Goal: Task Accomplishment & Management: Use online tool/utility

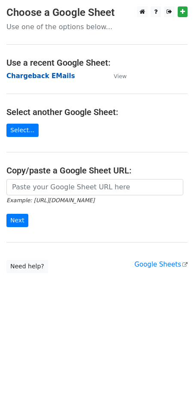
click at [39, 75] on strong "Chargeback EMails" at bounding box center [40, 76] width 69 height 8
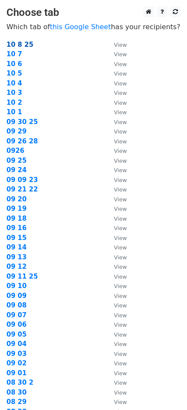
click at [19, 44] on strong "10 8 25" at bounding box center [19, 45] width 27 height 8
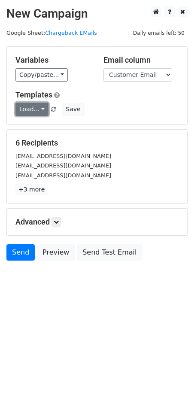
click at [39, 107] on link "Load..." at bounding box center [31, 109] width 33 height 13
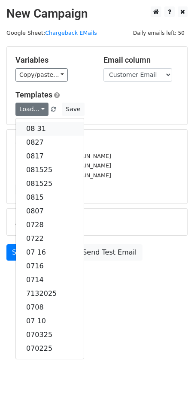
click at [35, 127] on link "08 31" at bounding box center [50, 129] width 68 height 14
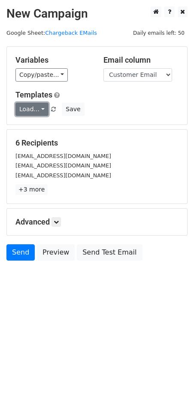
click at [31, 109] on link "Load..." at bounding box center [31, 109] width 33 height 13
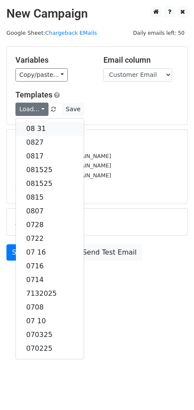
click at [29, 125] on link "08 31" at bounding box center [50, 129] width 68 height 14
